Goal: Information Seeking & Learning: Learn about a topic

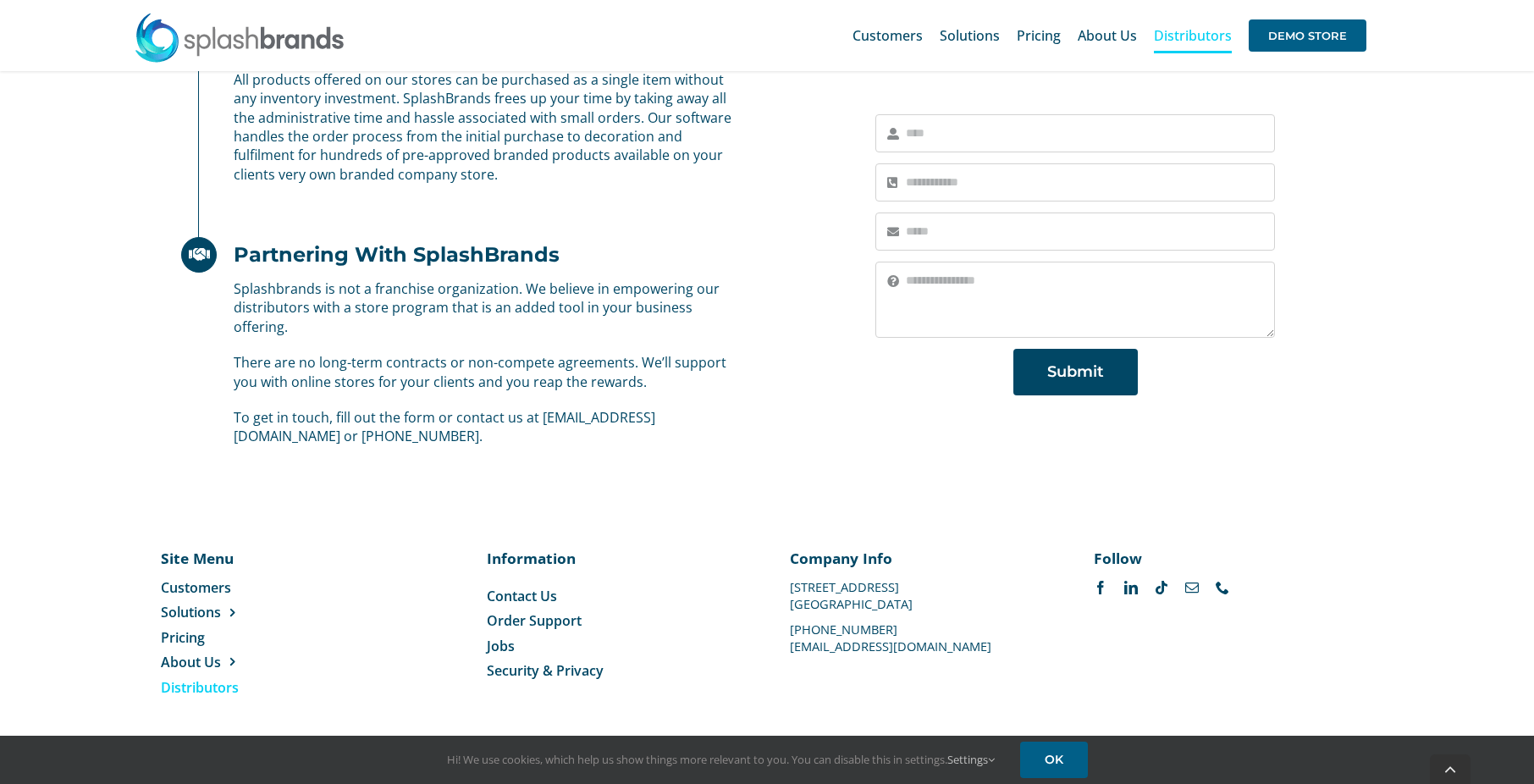
scroll to position [1036, 0]
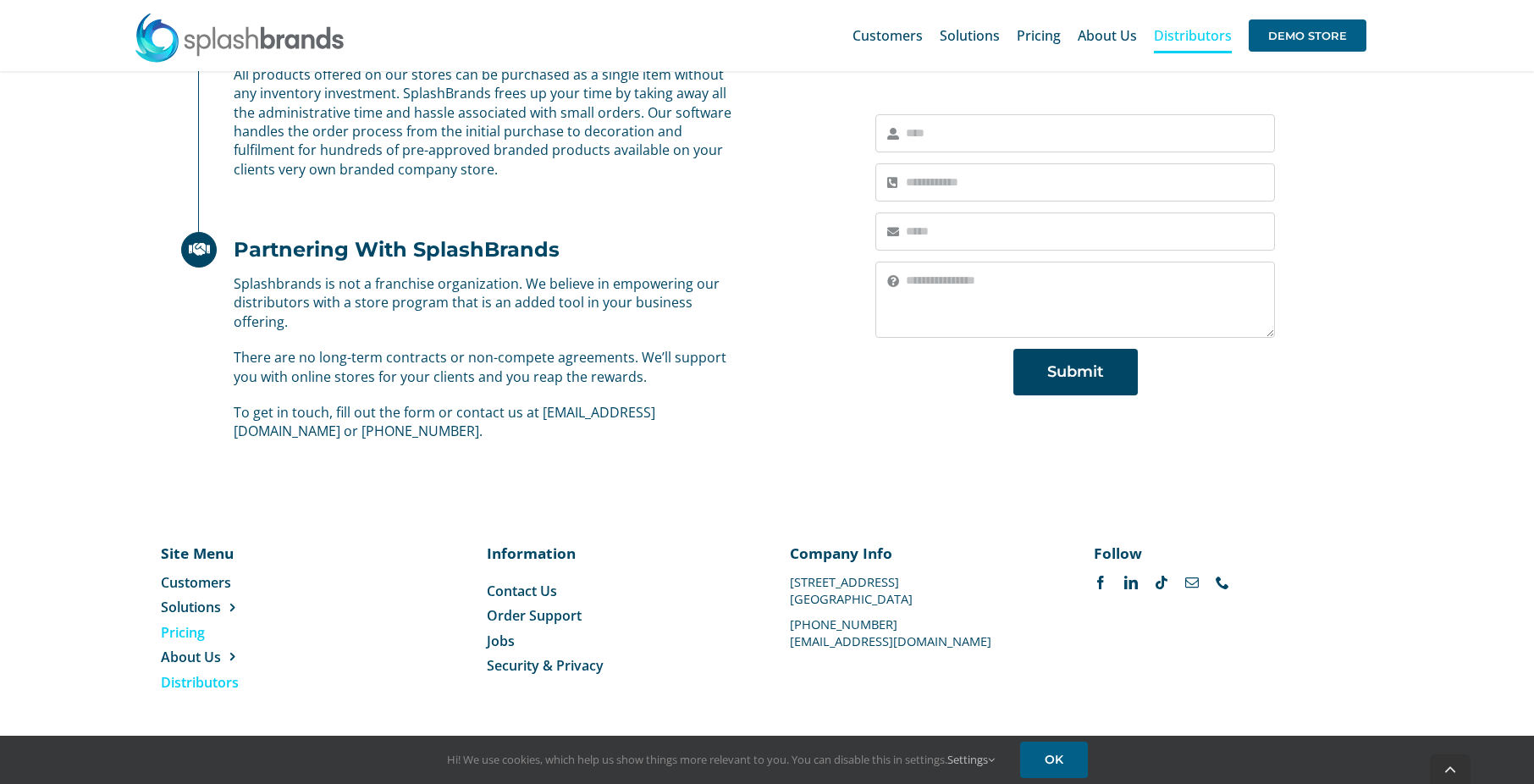
click at [181, 634] on span "Pricing" at bounding box center [183, 632] width 44 height 18
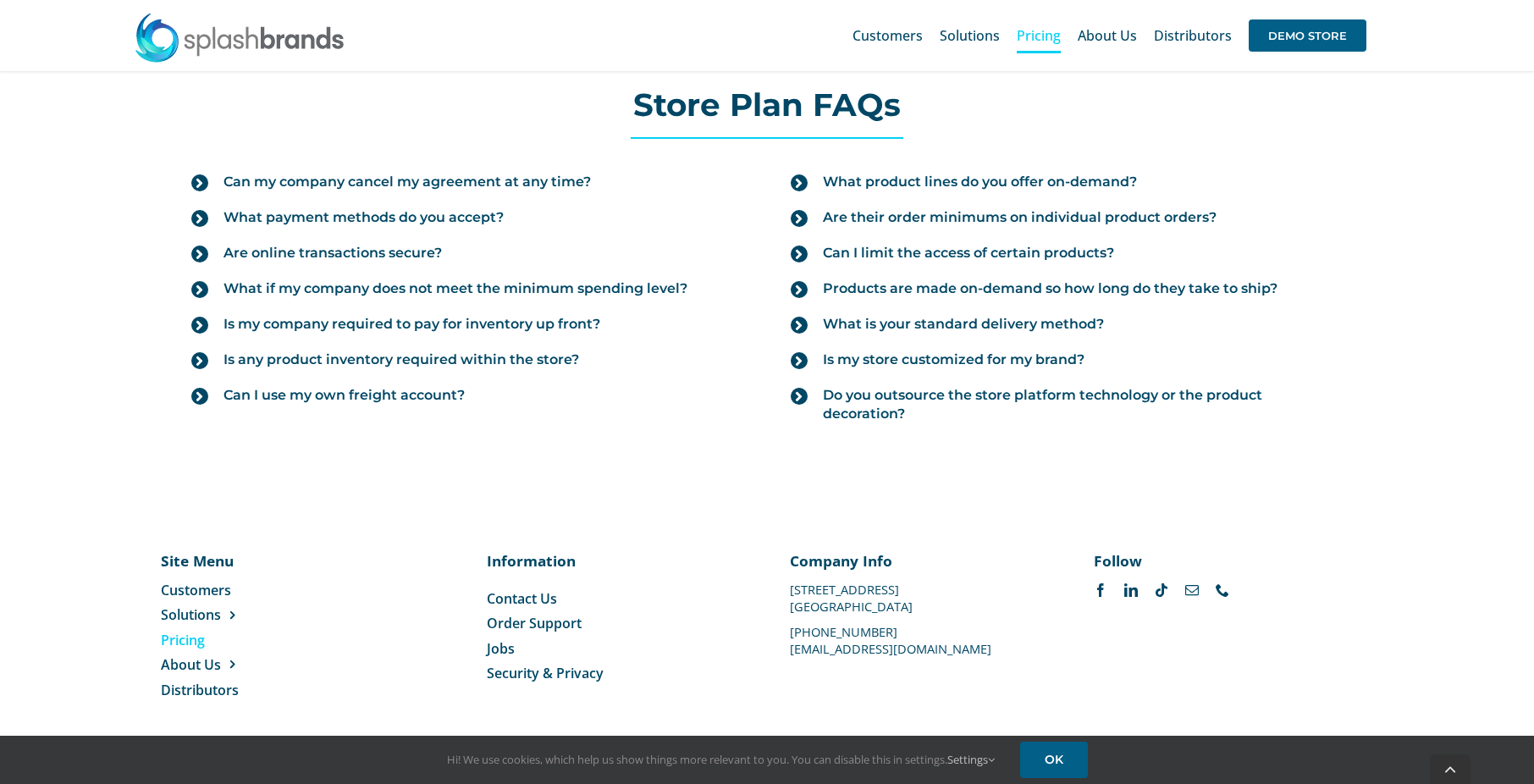
scroll to position [1896, 0]
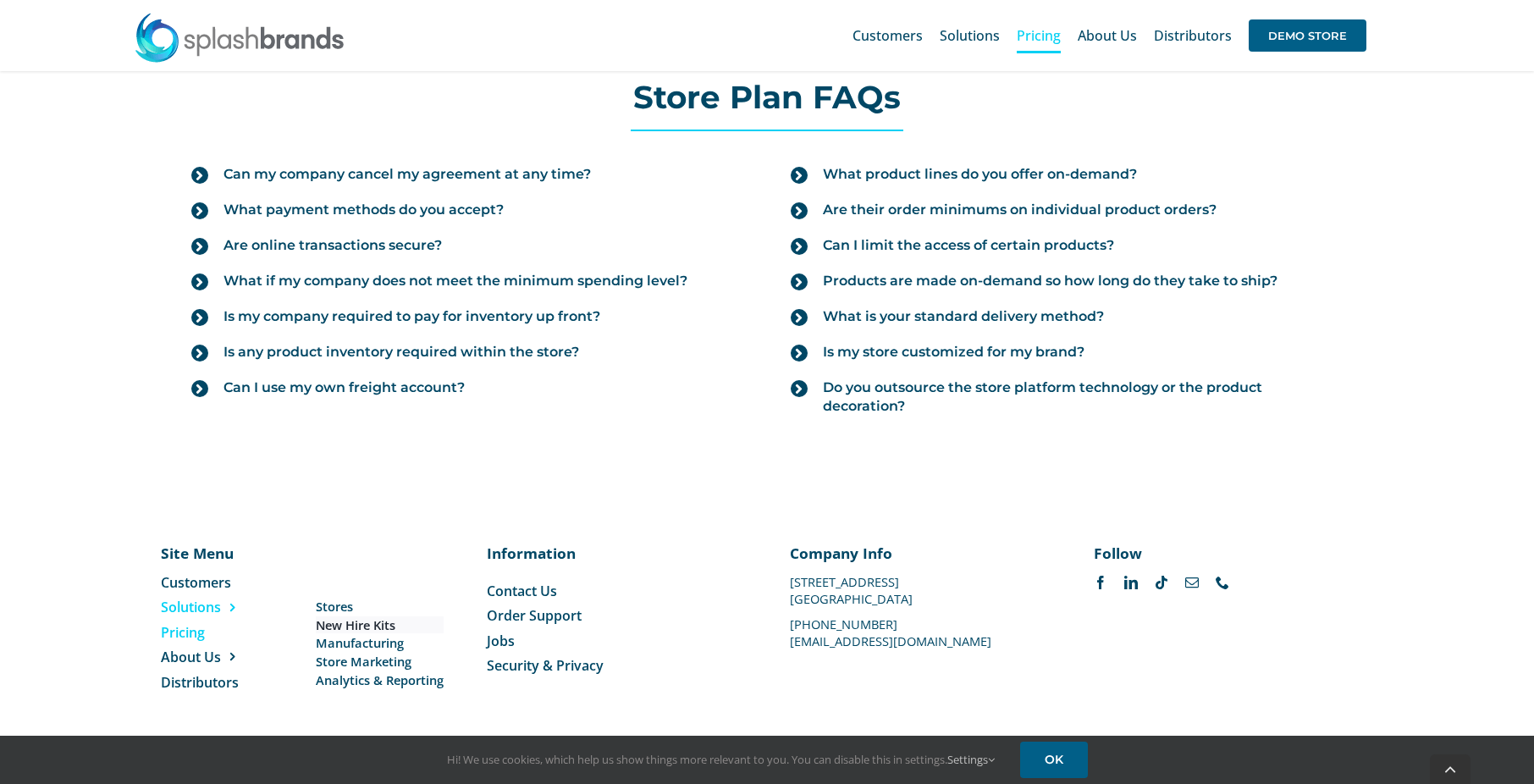
click at [344, 626] on span "New Hire Kits" at bounding box center [355, 625] width 79 height 17
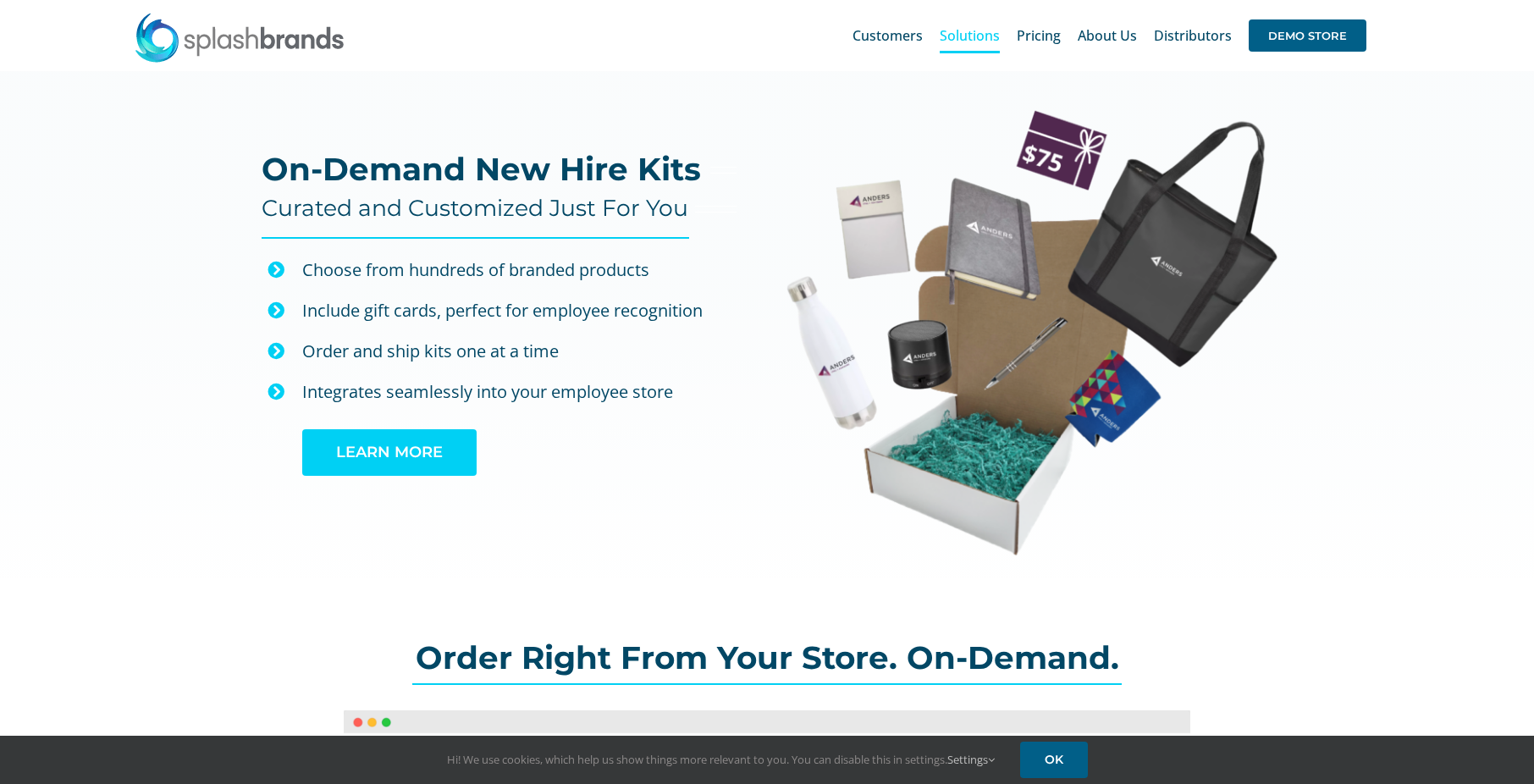
click at [336, 441] on link "LEARN MORE" at bounding box center [389, 453] width 175 height 47
